Goal: Information Seeking & Learning: Learn about a topic

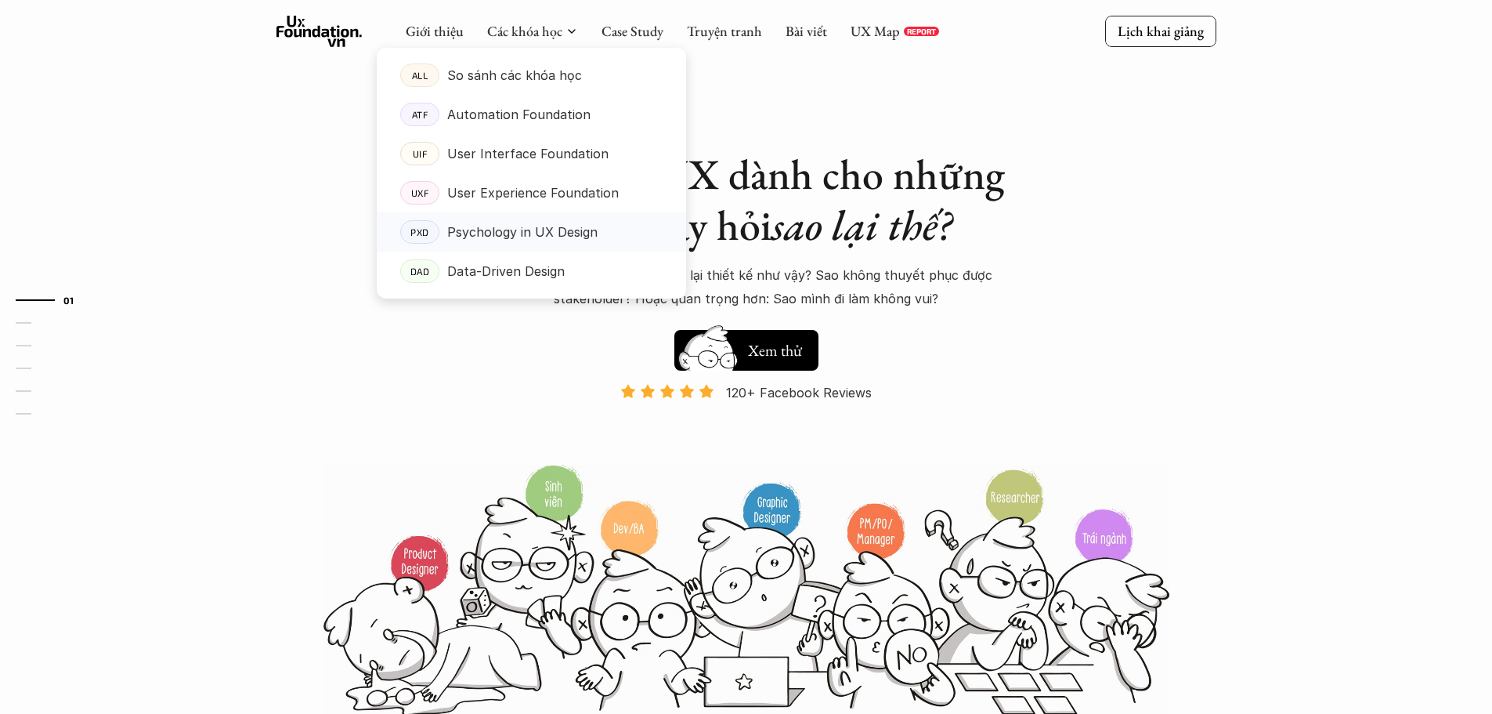
click at [523, 233] on p "Psychology in UX Design" at bounding box center [522, 232] width 150 height 24
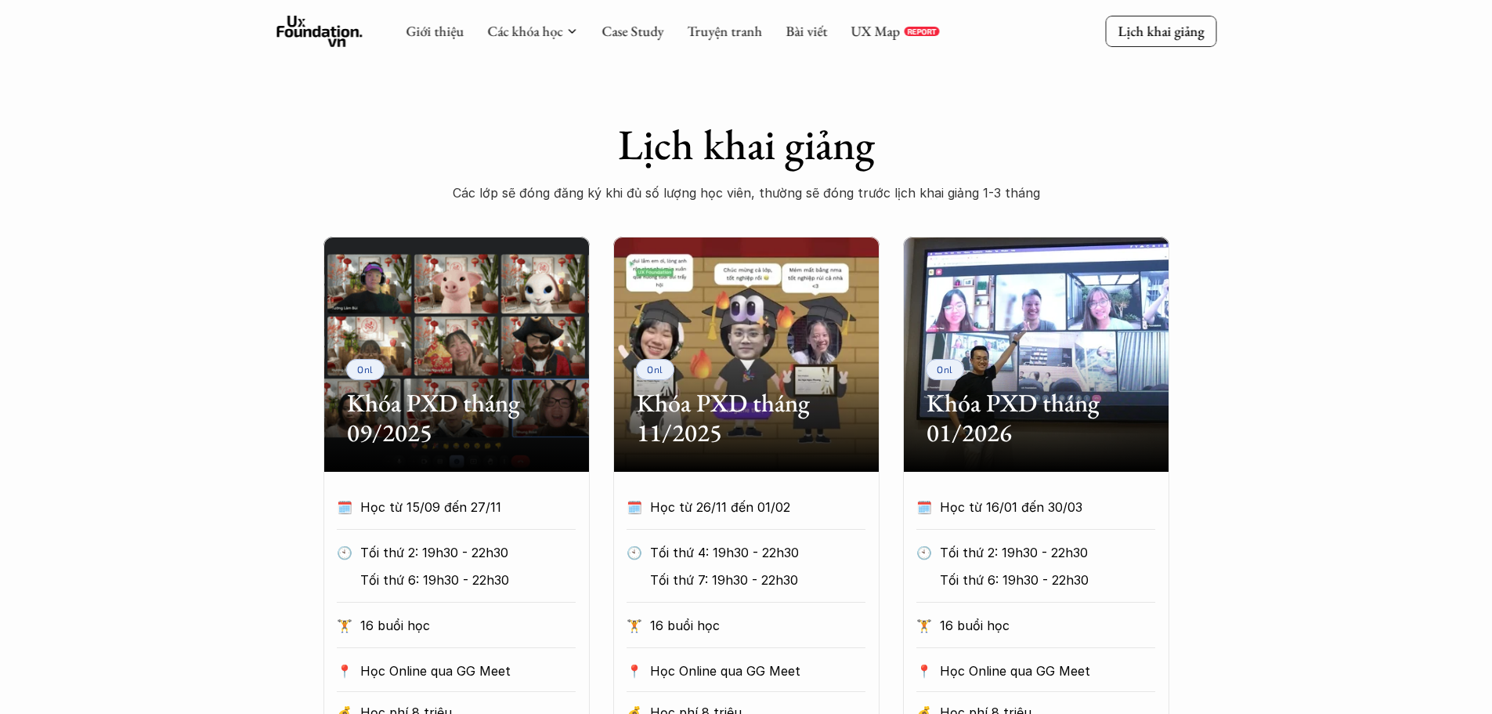
scroll to position [470, 0]
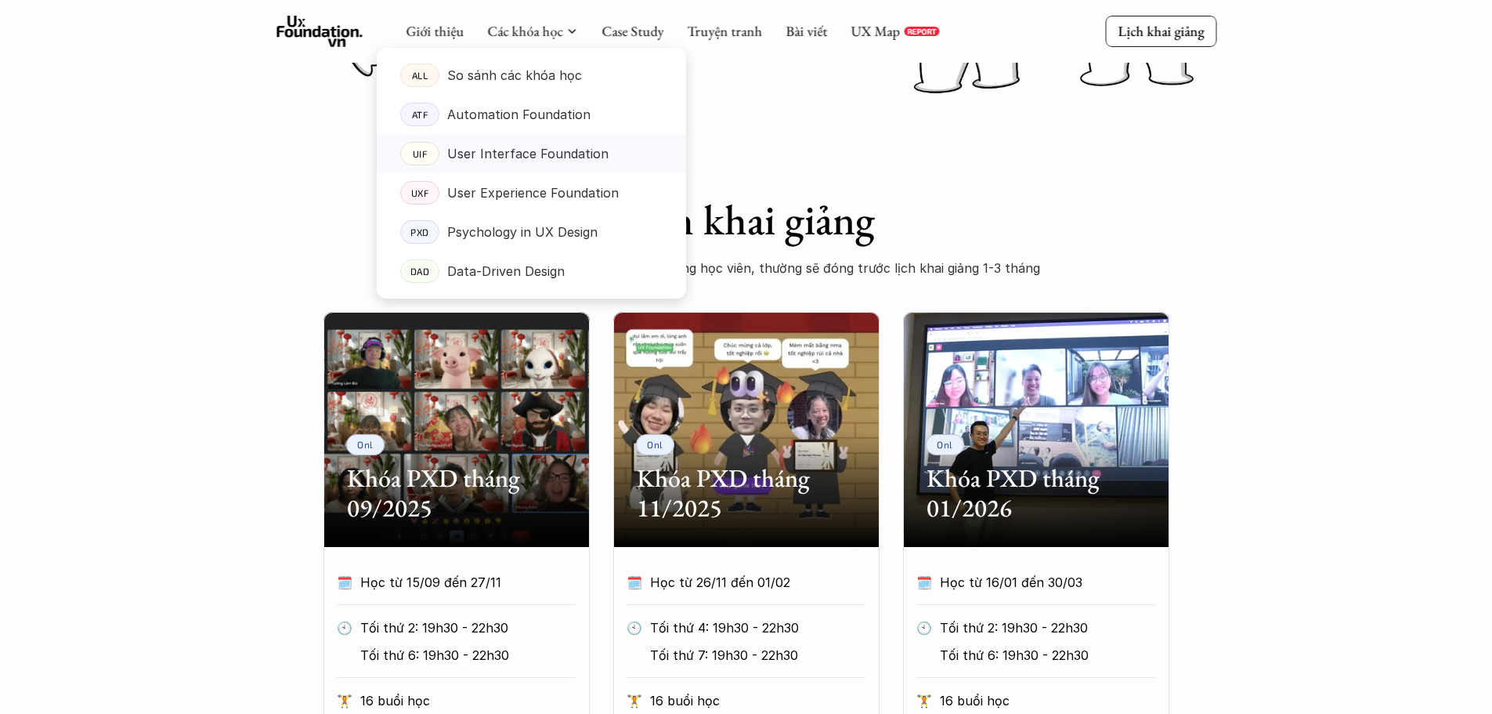
click at [530, 162] on p "User Interface Foundation" at bounding box center [527, 154] width 161 height 24
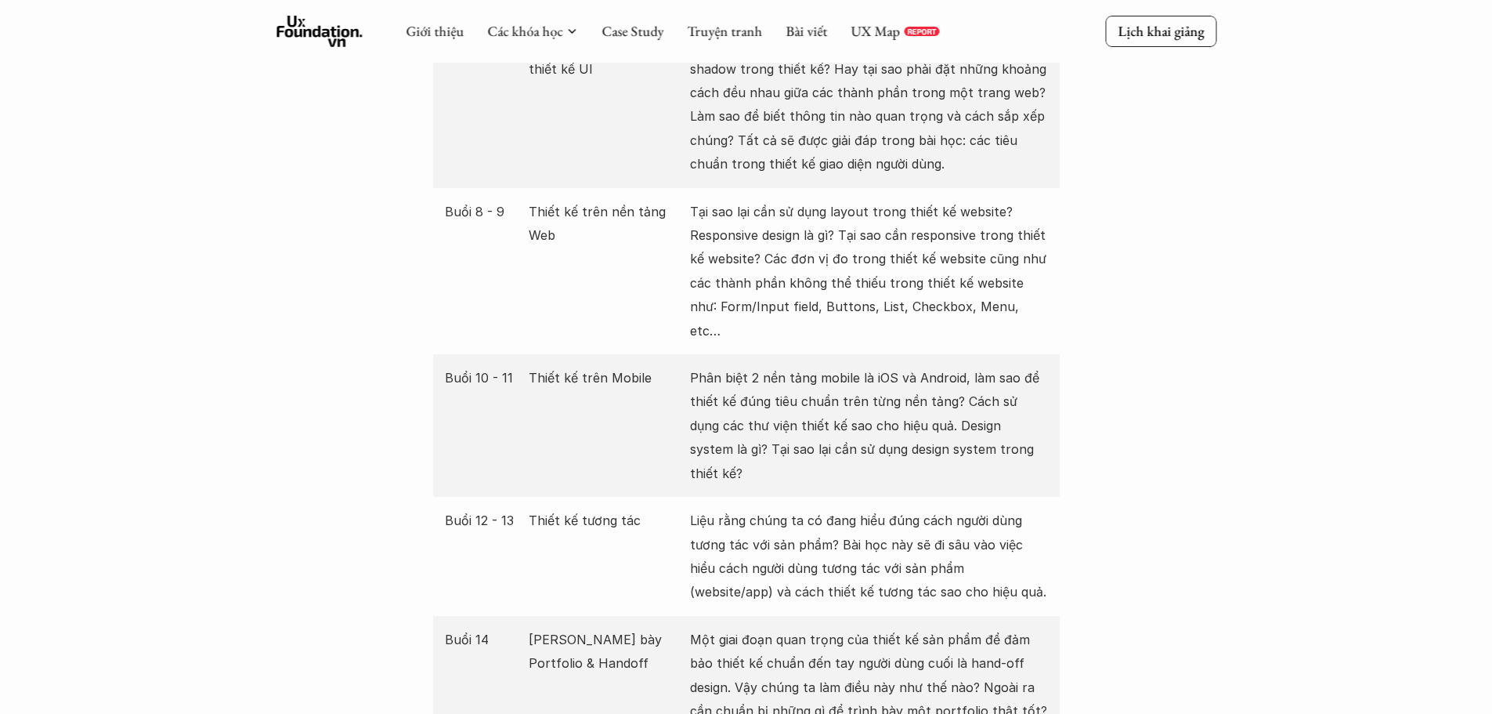
scroll to position [2507, 0]
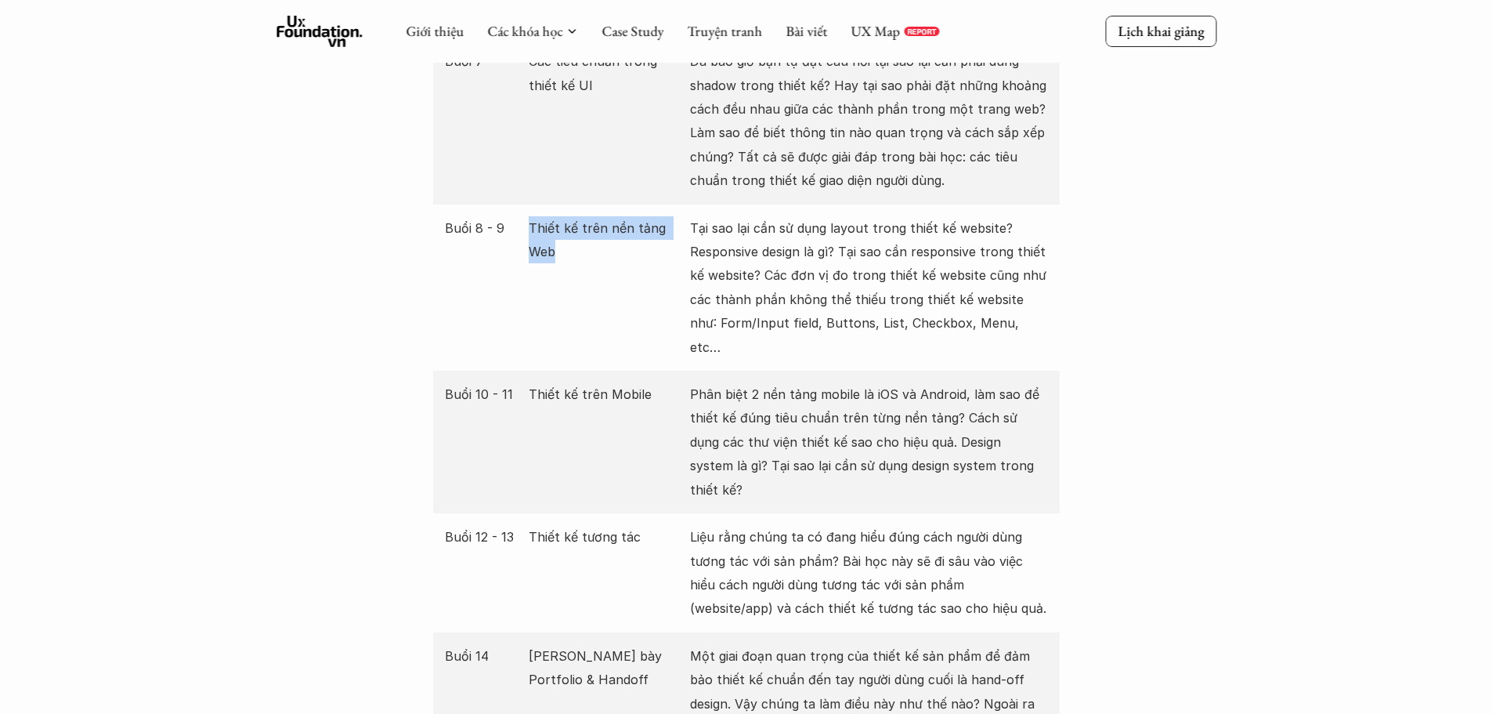
drag, startPoint x: 546, startPoint y: 227, endPoint x: 533, endPoint y: 209, distance: 22.4
click at [533, 216] on p "Thiết kế trên nền tảng Web" at bounding box center [606, 240] width 154 height 48
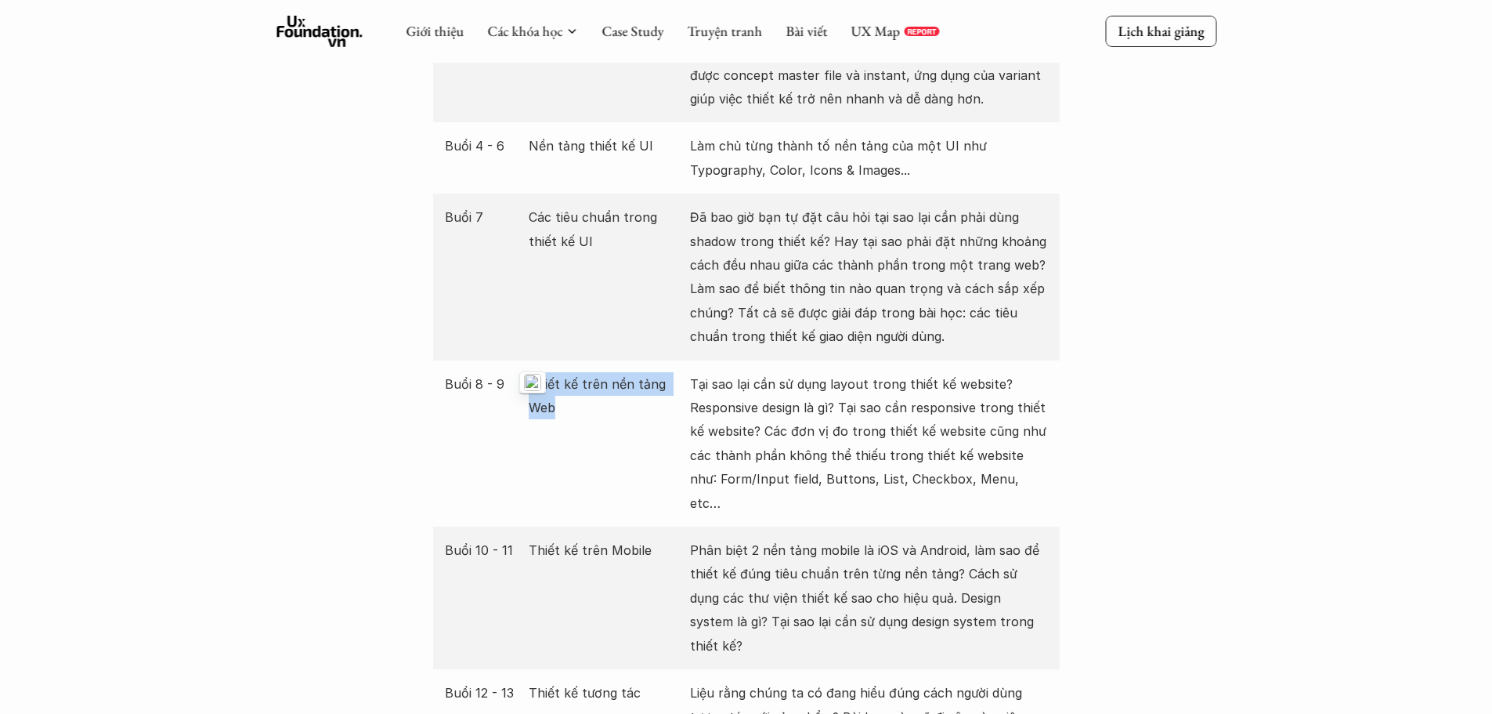
scroll to position [2350, 0]
drag, startPoint x: 561, startPoint y: 220, endPoint x: 530, endPoint y: 196, distance: 39.6
click at [530, 206] on p "Các tiêu chuẩn trong thiết kế UI" at bounding box center [606, 230] width 154 height 48
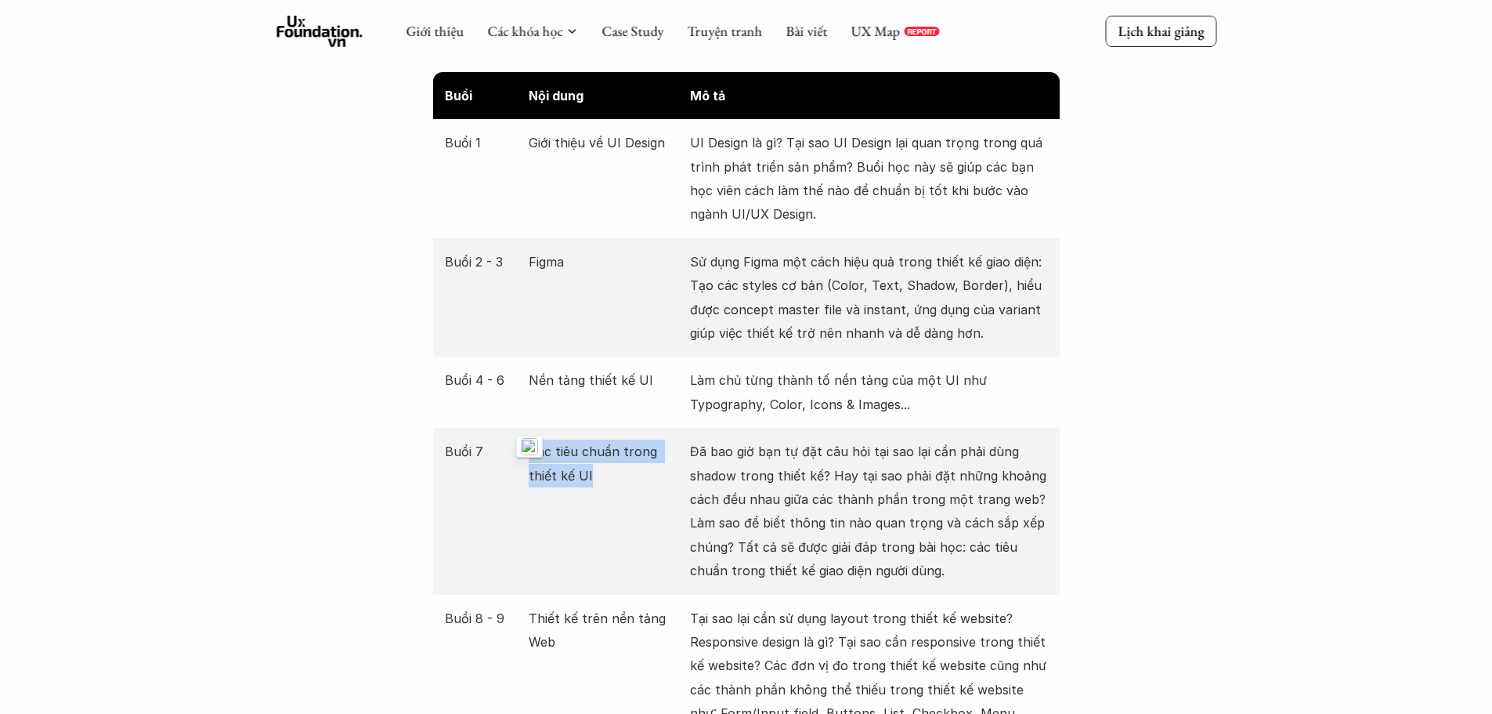
scroll to position [2115, 0]
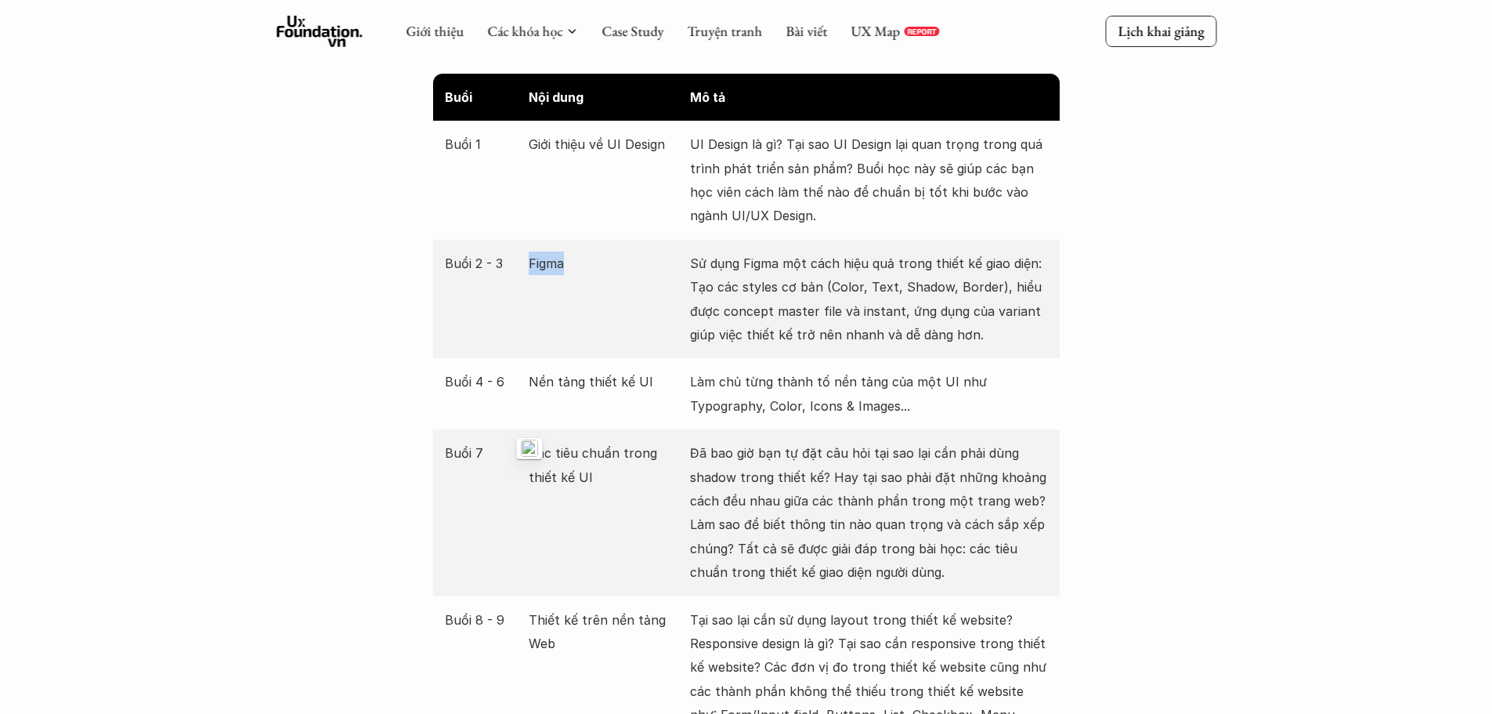
drag, startPoint x: 530, startPoint y: 237, endPoint x: 590, endPoint y: 239, distance: 59.6
click at [590, 251] on p "Figma" at bounding box center [606, 263] width 154 height 24
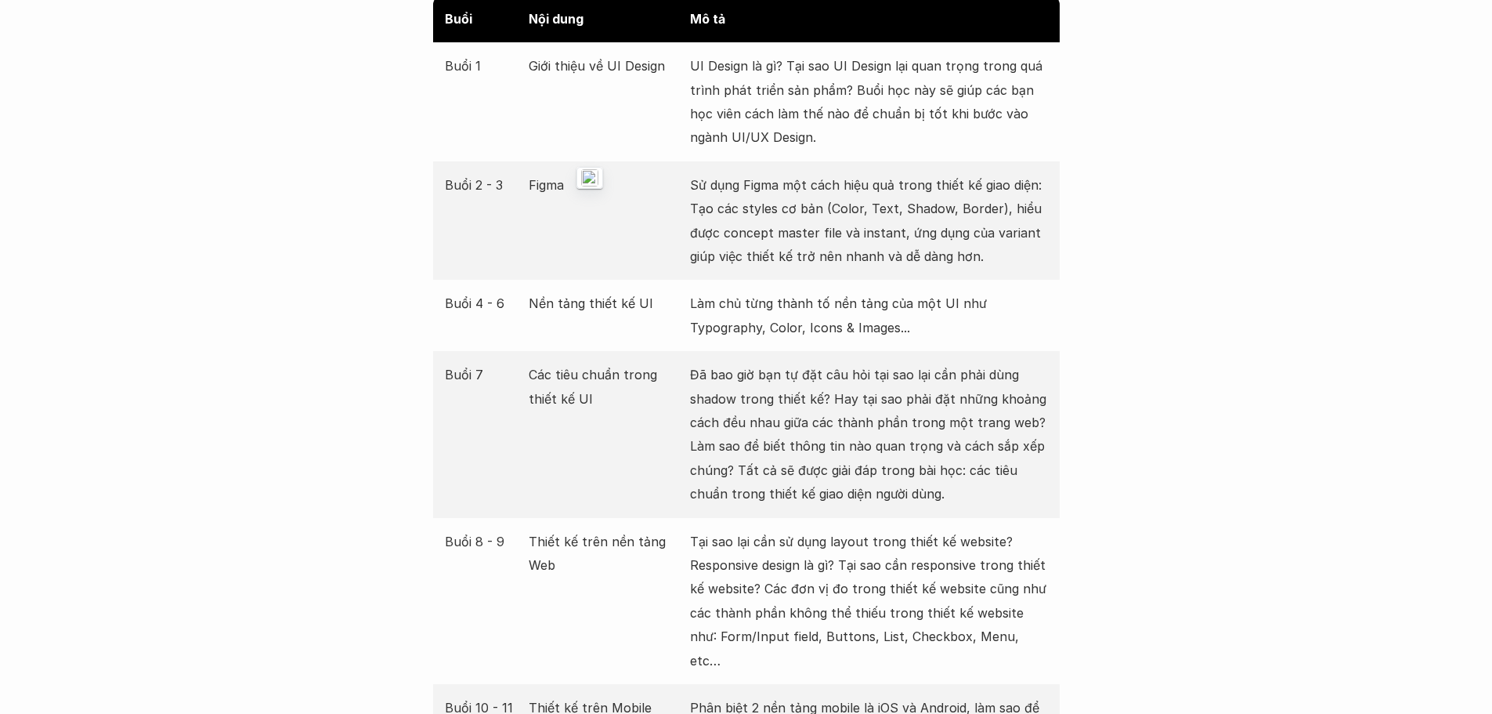
click at [555, 291] on p "Nền tảng thiết kế UI" at bounding box center [606, 303] width 154 height 24
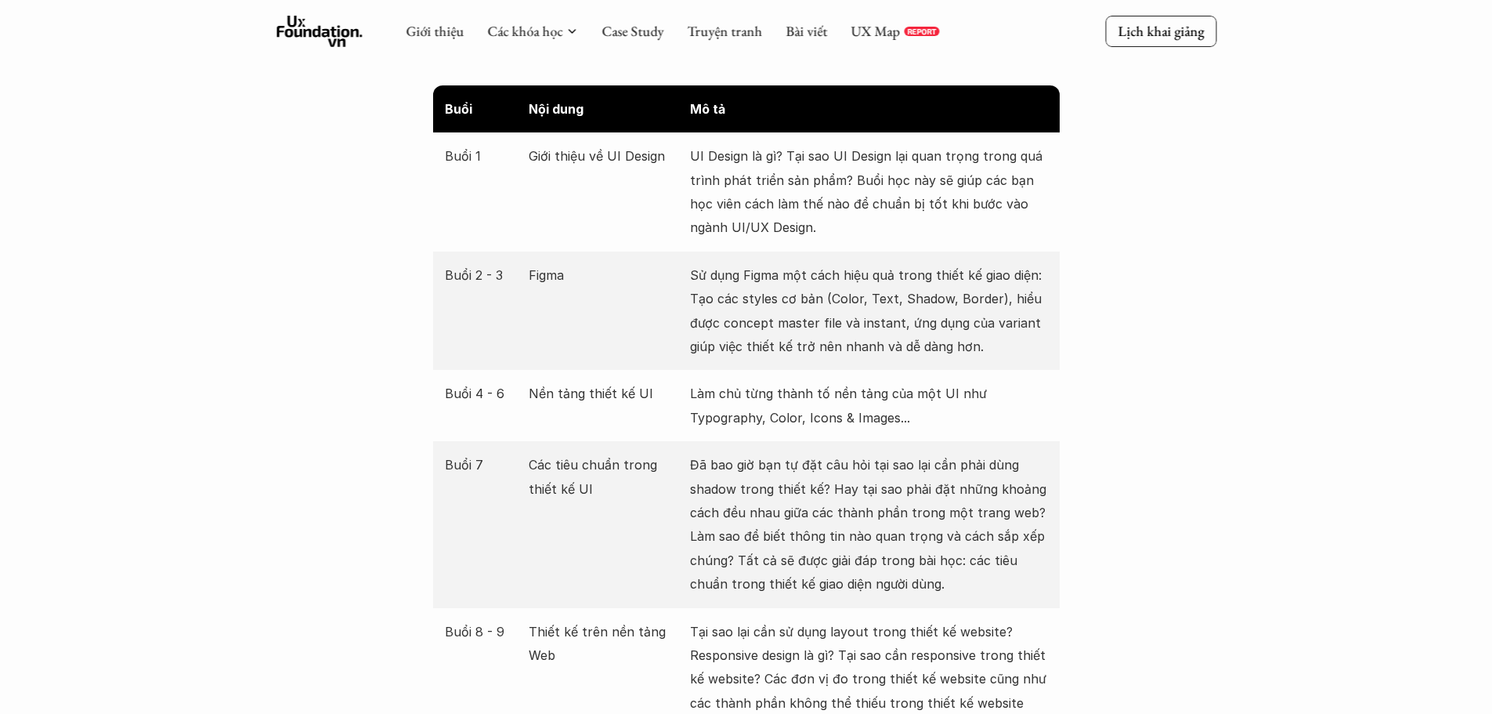
scroll to position [1880, 0]
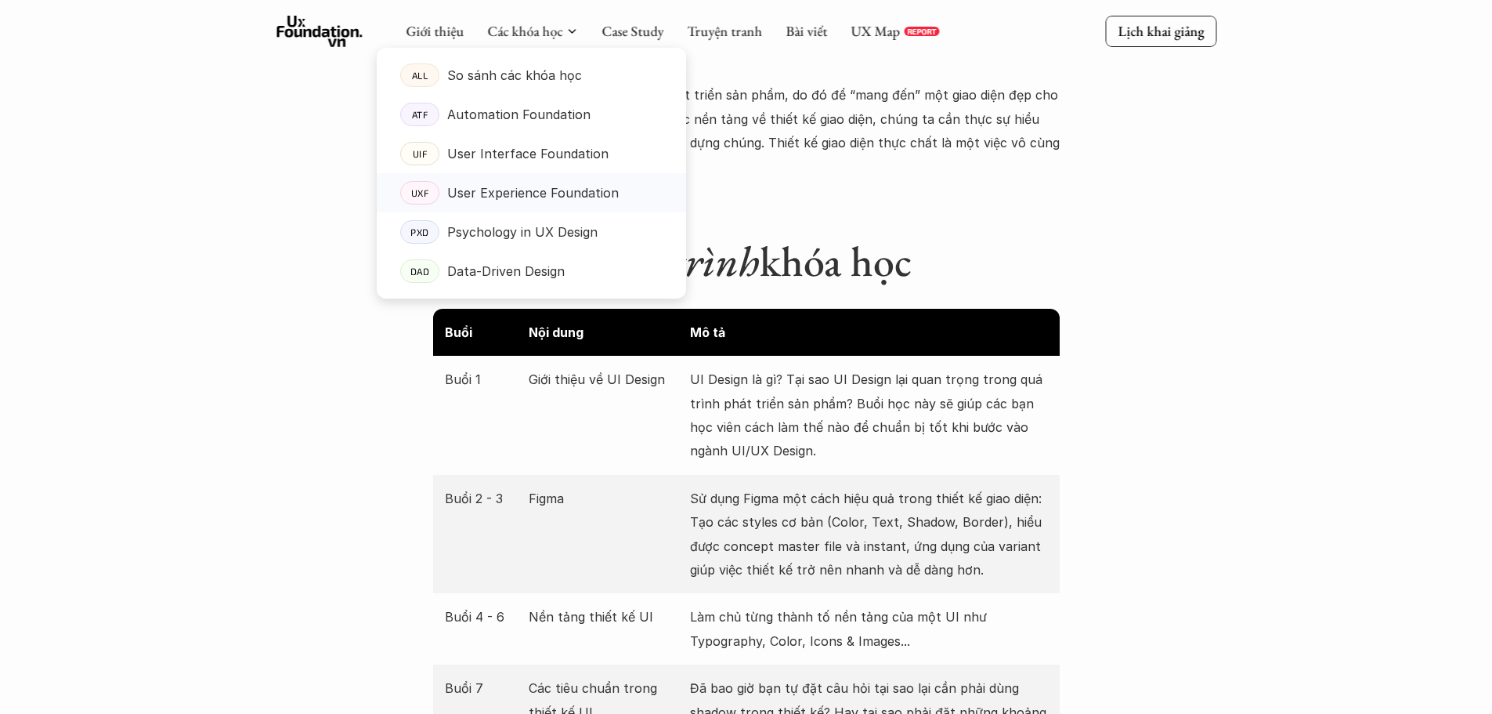
click at [519, 194] on p "User Experience Foundation" at bounding box center [533, 193] width 172 height 24
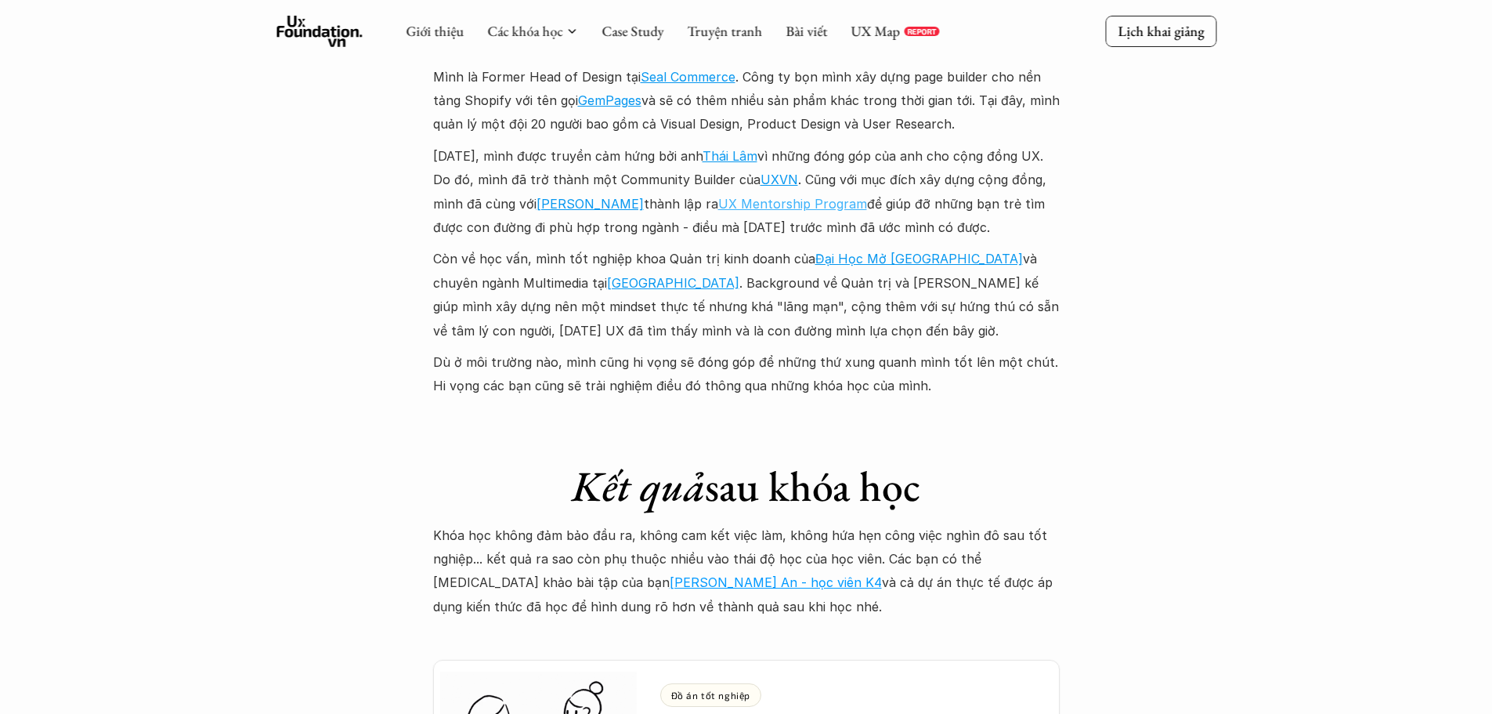
scroll to position [3604, 0]
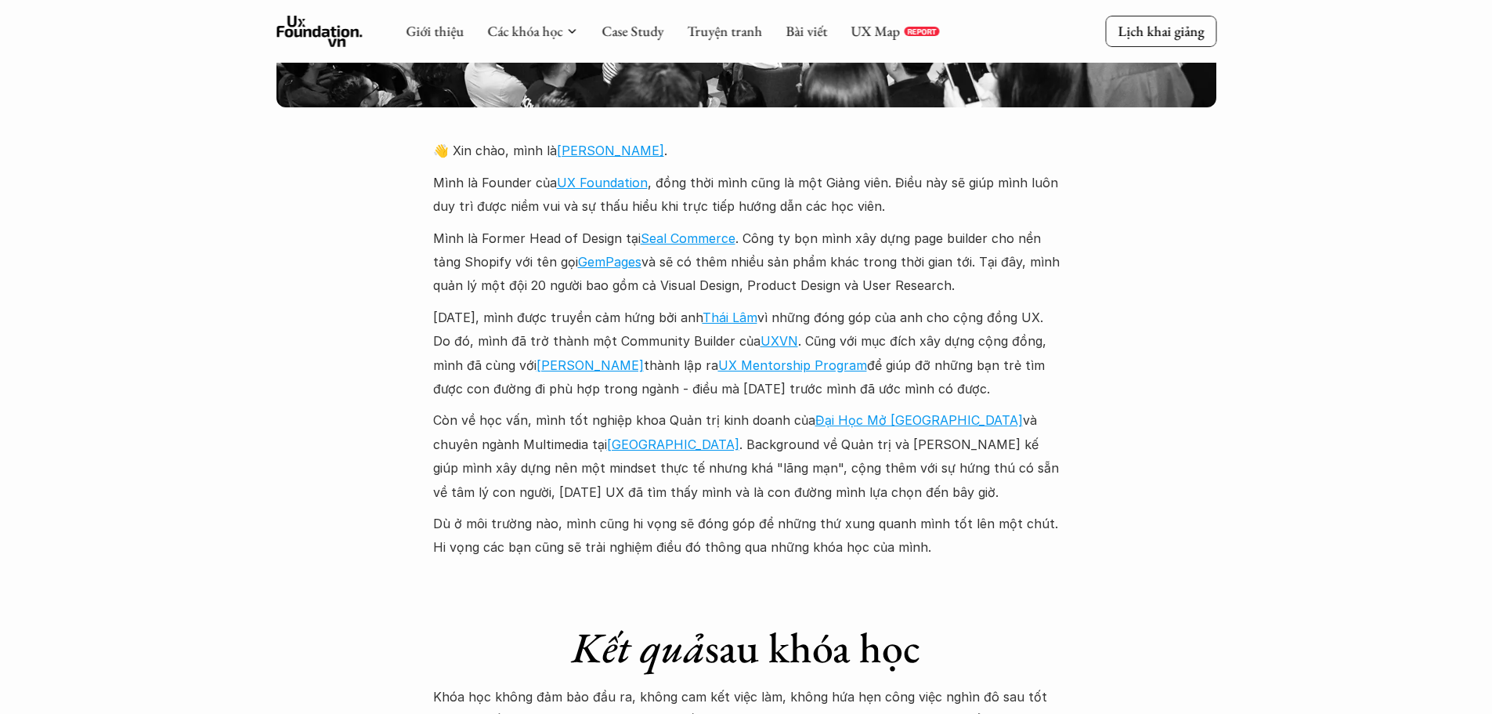
click at [512, 197] on div "👋 [PERSON_NAME], mình là [PERSON_NAME] . Mình là Founder của UX Foundation , đồ…" at bounding box center [746, 349] width 627 height 421
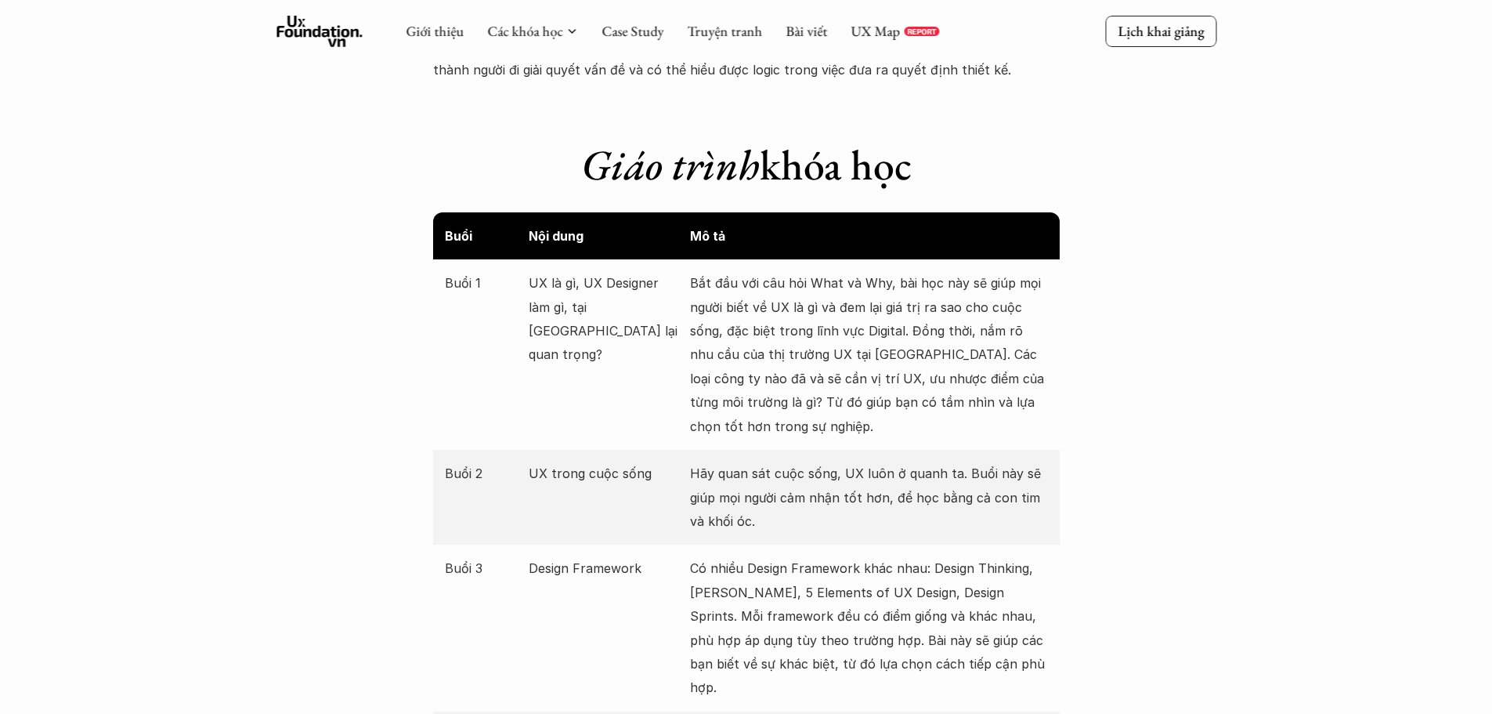
scroll to position [1645, 0]
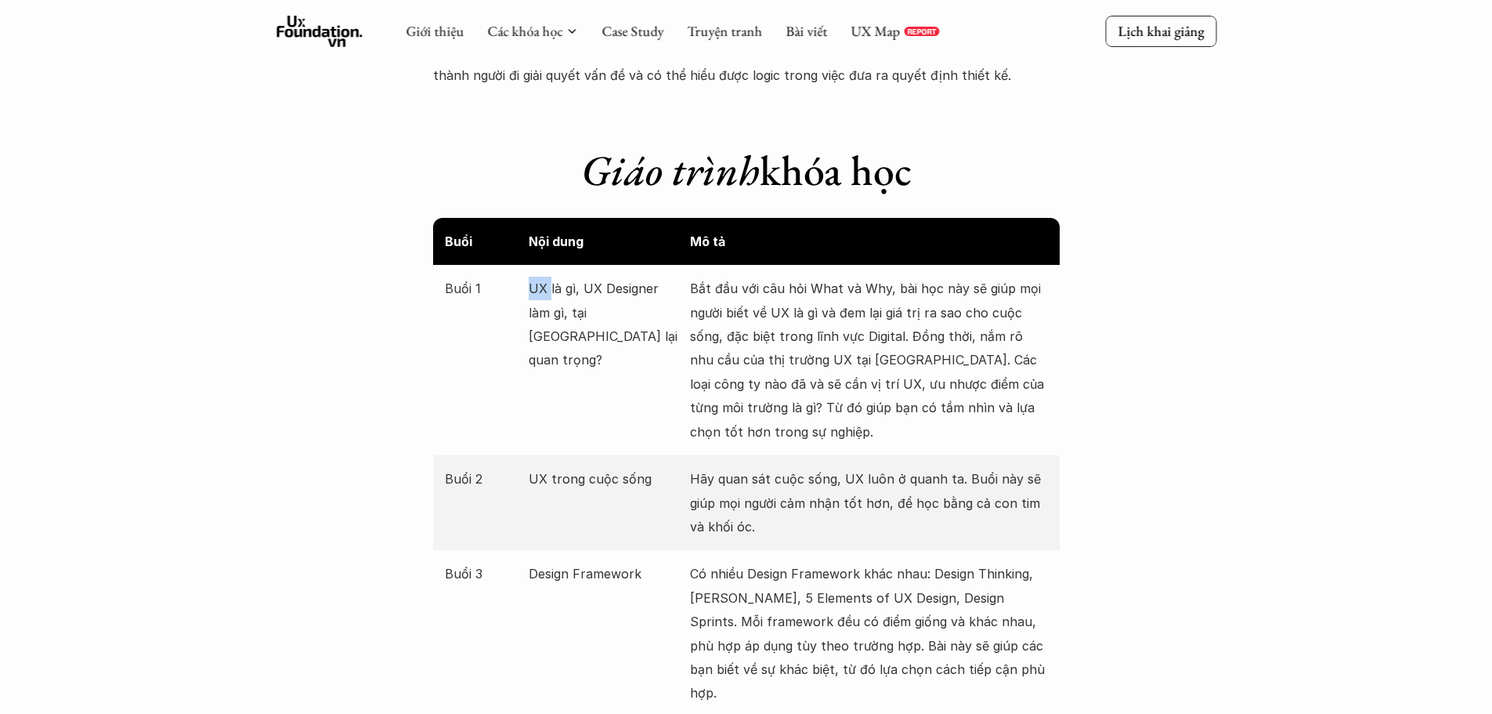
drag, startPoint x: 528, startPoint y: 281, endPoint x: 551, endPoint y: 302, distance: 31.0
click at [551, 301] on div "Buổi 1 UX là gì, UX Designer làm gì, tại [GEOGRAPHIC_DATA] lại quan trọng? Bắt …" at bounding box center [746, 360] width 627 height 190
click at [572, 338] on p "UX là gì, UX Designer làm gì, tại [GEOGRAPHIC_DATA] lại quan trọng?" at bounding box center [606, 325] width 154 height 96
drag, startPoint x: 557, startPoint y: 318, endPoint x: 533, endPoint y: 290, distance: 36.7
click at [537, 290] on p "UX là gì, UX Designer làm gì, tại [GEOGRAPHIC_DATA] lại quan trọng?" at bounding box center [606, 325] width 154 height 96
